Goal: Task Accomplishment & Management: Complete application form

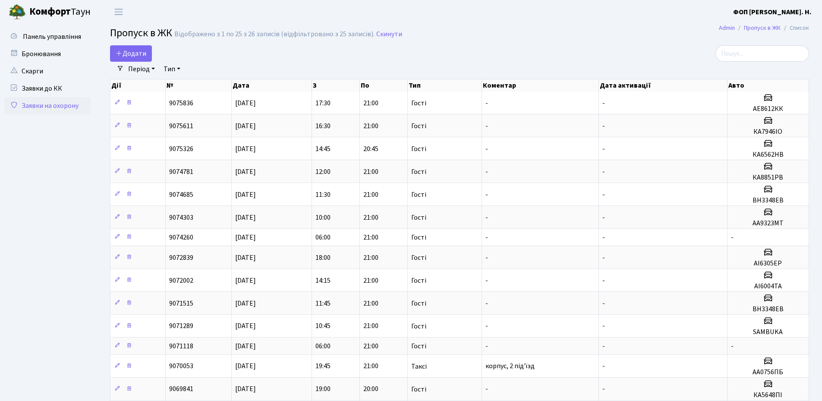
select select "25"
click at [131, 51] on span "Додати" at bounding box center [131, 53] width 31 height 9
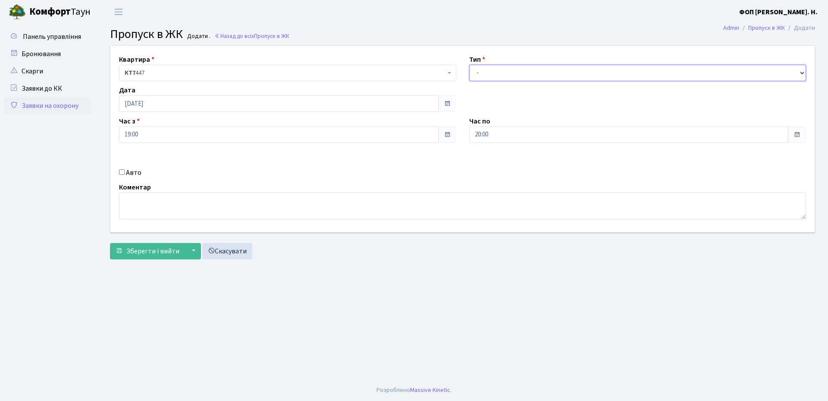
click at [519, 68] on select "- Доставка Таксі Гості Сервіс" at bounding box center [637, 73] width 337 height 16
select select "3"
click at [469, 65] on select "- Доставка Таксі Гості Сервіс" at bounding box center [637, 73] width 337 height 16
click at [503, 135] on input "20:00" at bounding box center [629, 134] width 320 height 16
drag, startPoint x: 496, startPoint y: 161, endPoint x: 478, endPoint y: 164, distance: 17.9
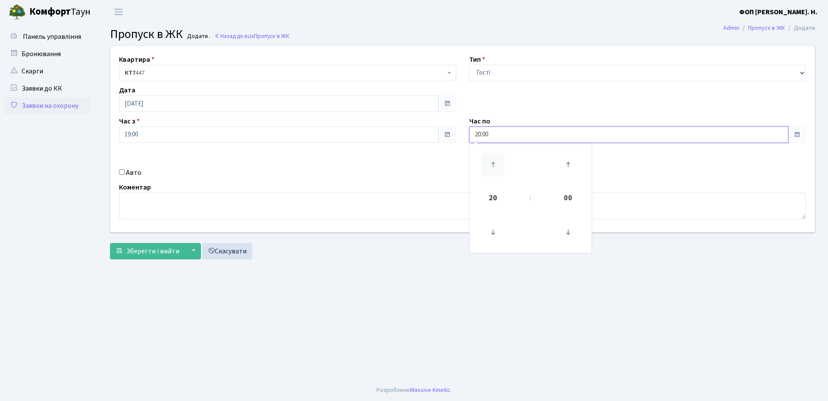
click at [495, 161] on icon at bounding box center [492, 164] width 23 height 23
type input "21:00"
click at [129, 173] on label "Авто" at bounding box center [134, 172] width 16 height 10
click at [125, 173] on input "Авто" at bounding box center [122, 172] width 6 height 6
checkbox input "true"
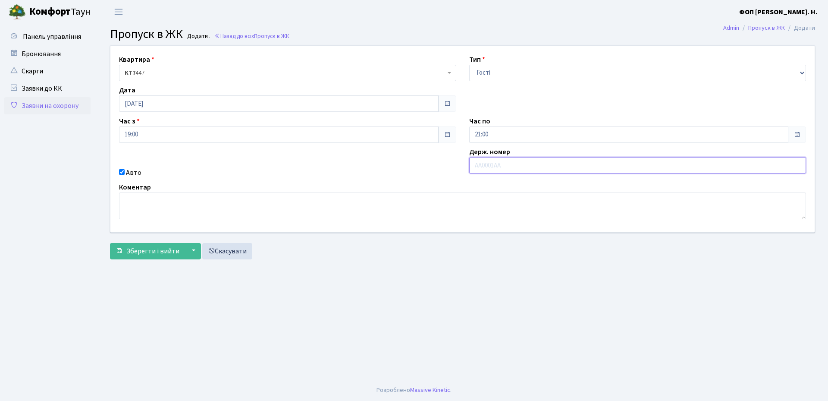
click at [532, 167] on input "text" at bounding box center [637, 165] width 337 height 16
paste input "АІ5798РВ"
type input "АІ5798РВ"
click at [131, 254] on span "Зберегти і вийти" at bounding box center [152, 250] width 53 height 9
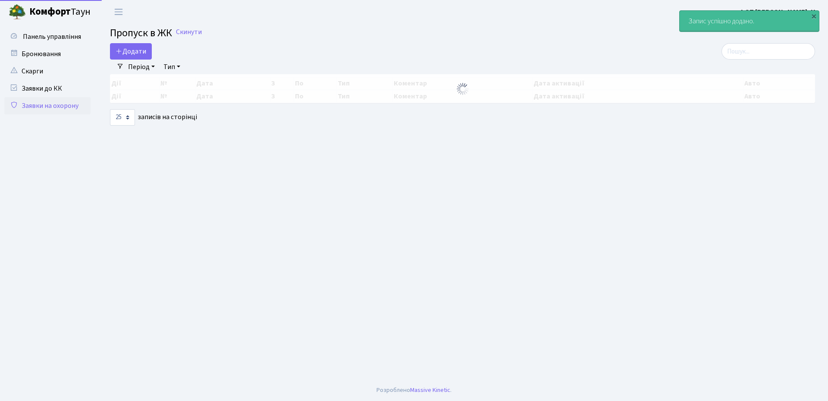
select select "25"
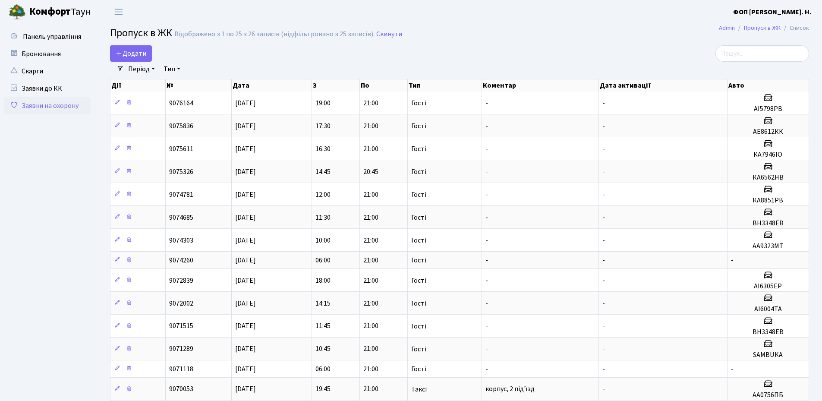
click at [647, 35] on h2 "Пропуск в ЖК Відображено з 1 по 25 з 26 записів (відфільтровано з 25 записів). …" at bounding box center [459, 34] width 699 height 15
